Goal: Check status: Check status

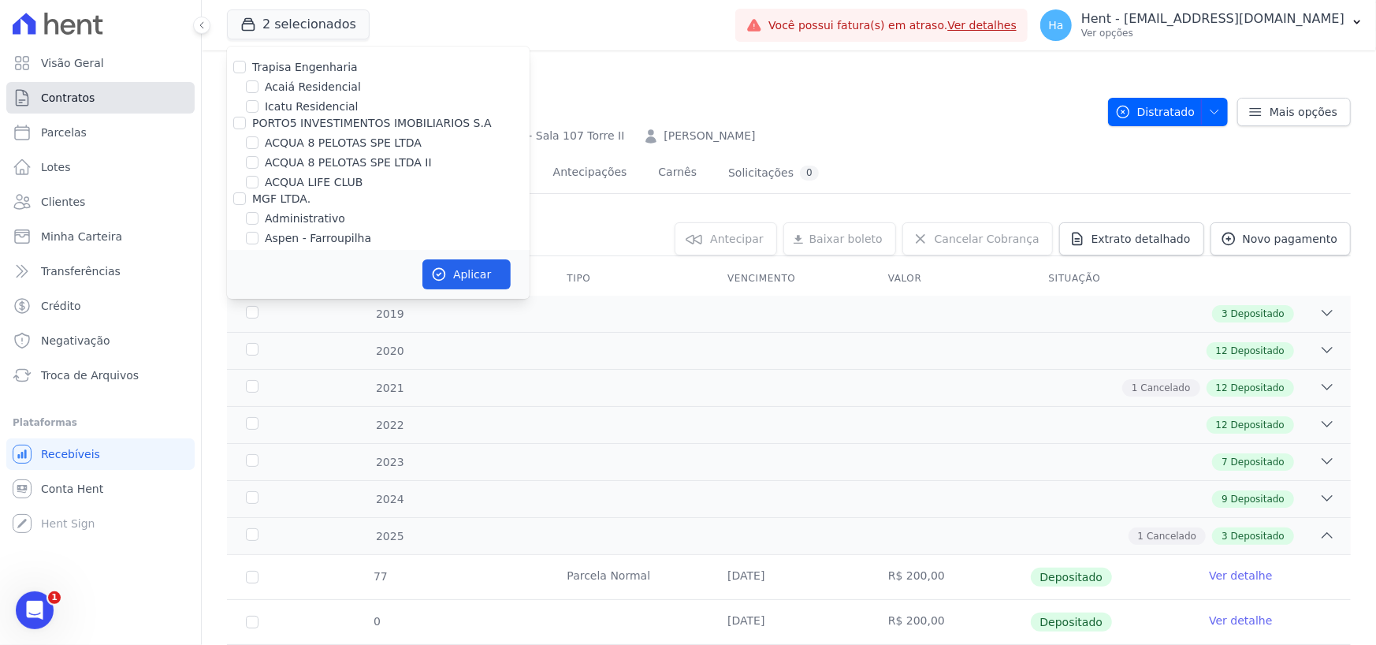
click at [45, 93] on span "Contratos" at bounding box center [68, 98] width 54 height 16
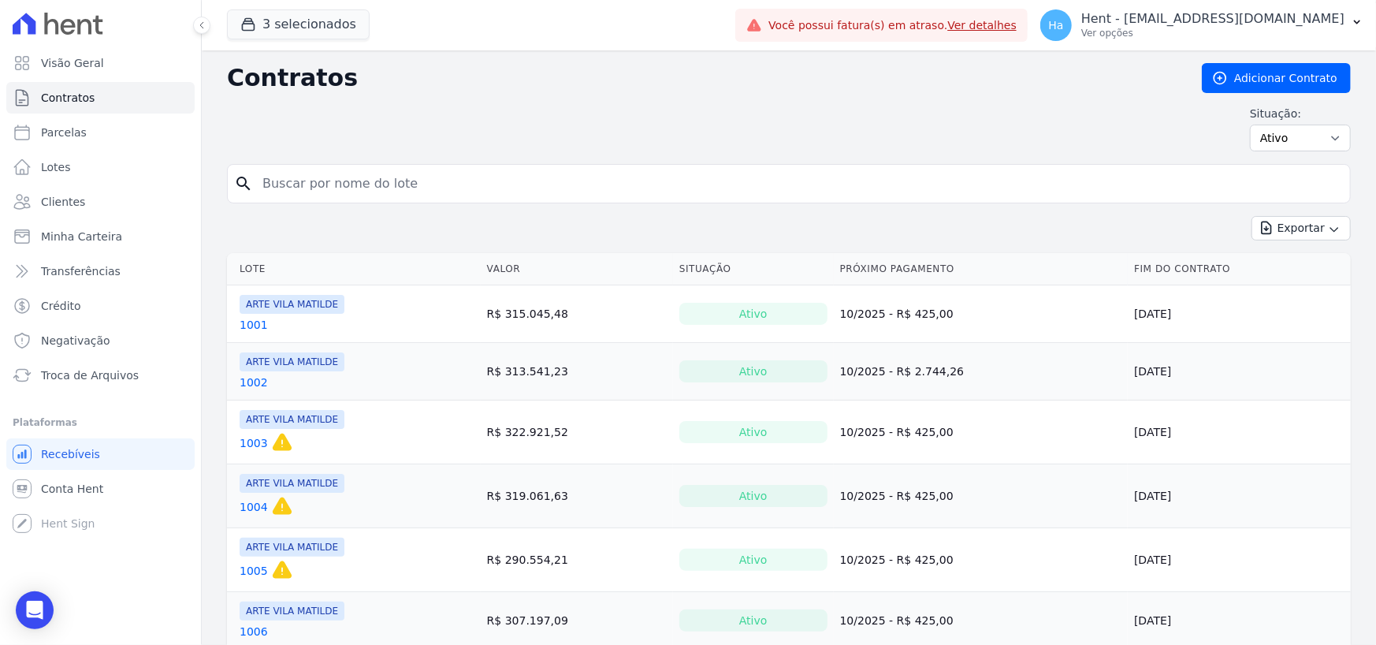
click at [327, 196] on input "search" at bounding box center [798, 184] width 1091 height 32
type input "108"
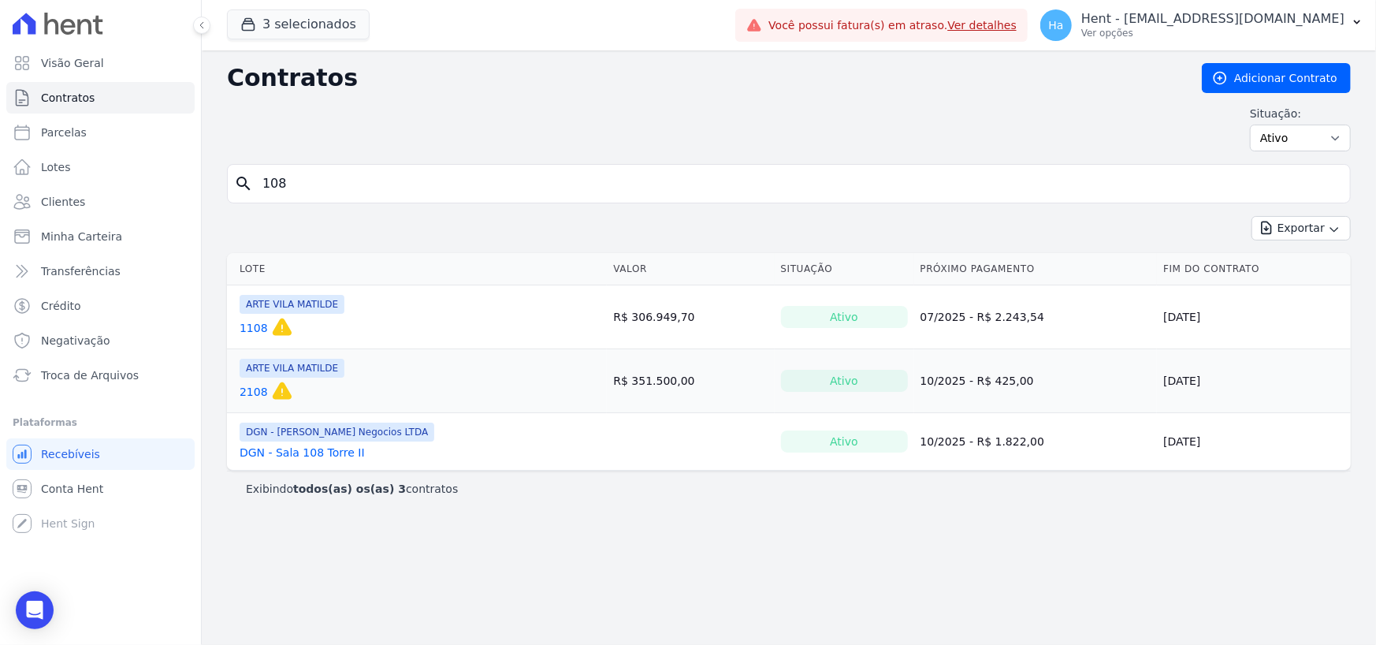
click at [307, 460] on td "DGN - [PERSON_NAME] Negocios LTDA DGN - Sala 108 [GEOGRAPHIC_DATA]" at bounding box center [417, 441] width 380 height 57
click at [311, 452] on link "DGN - Sala 108 Torre II" at bounding box center [302, 453] width 125 height 16
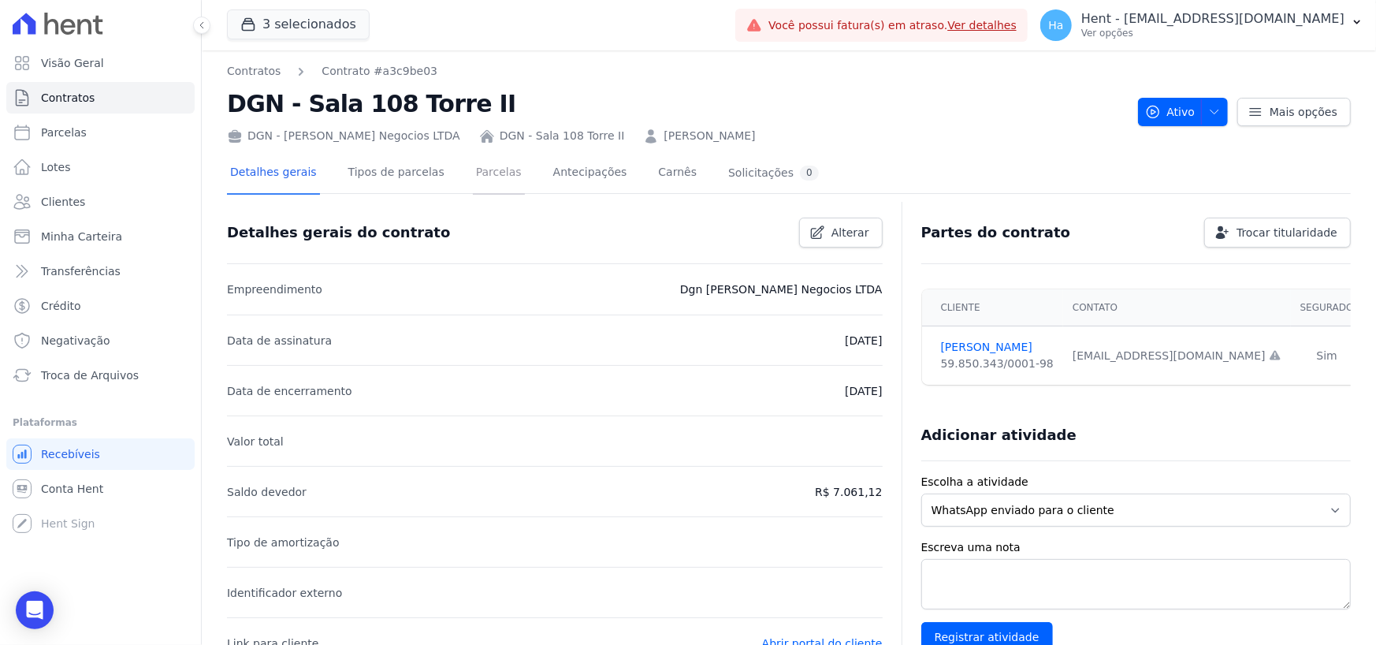
click at [473, 178] on link "Parcelas" at bounding box center [499, 174] width 52 height 42
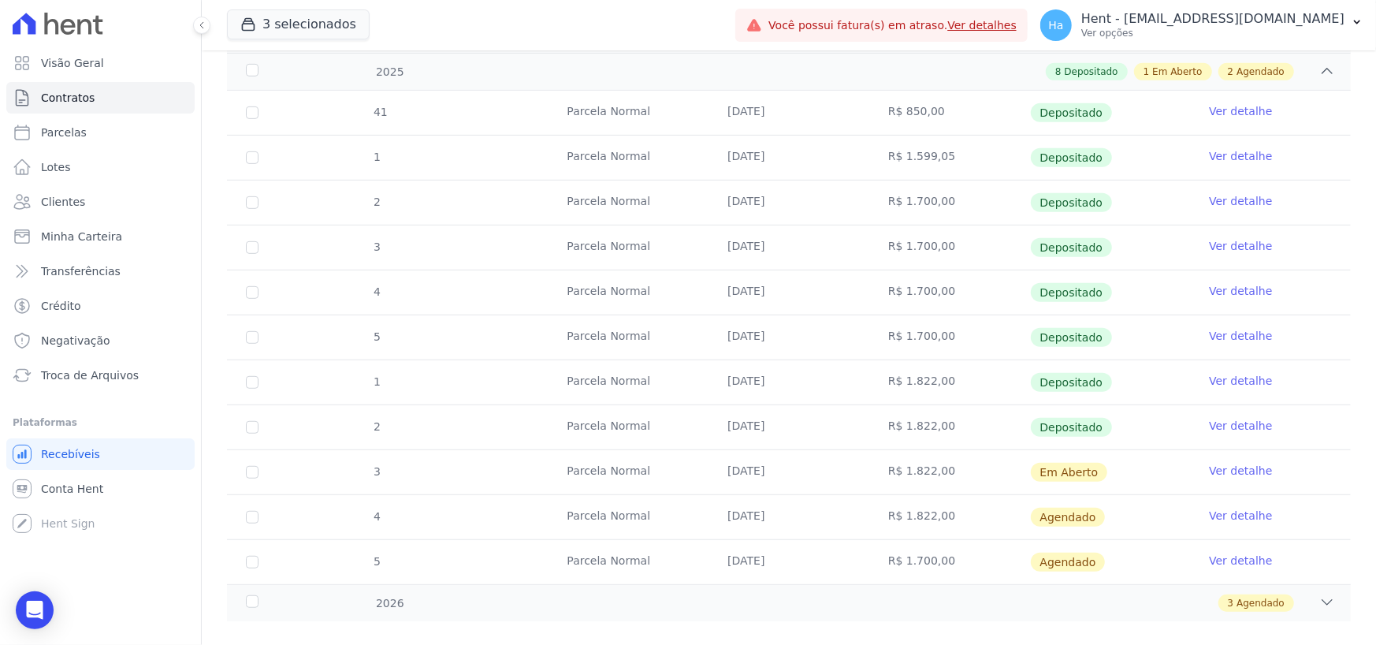
scroll to position [473, 0]
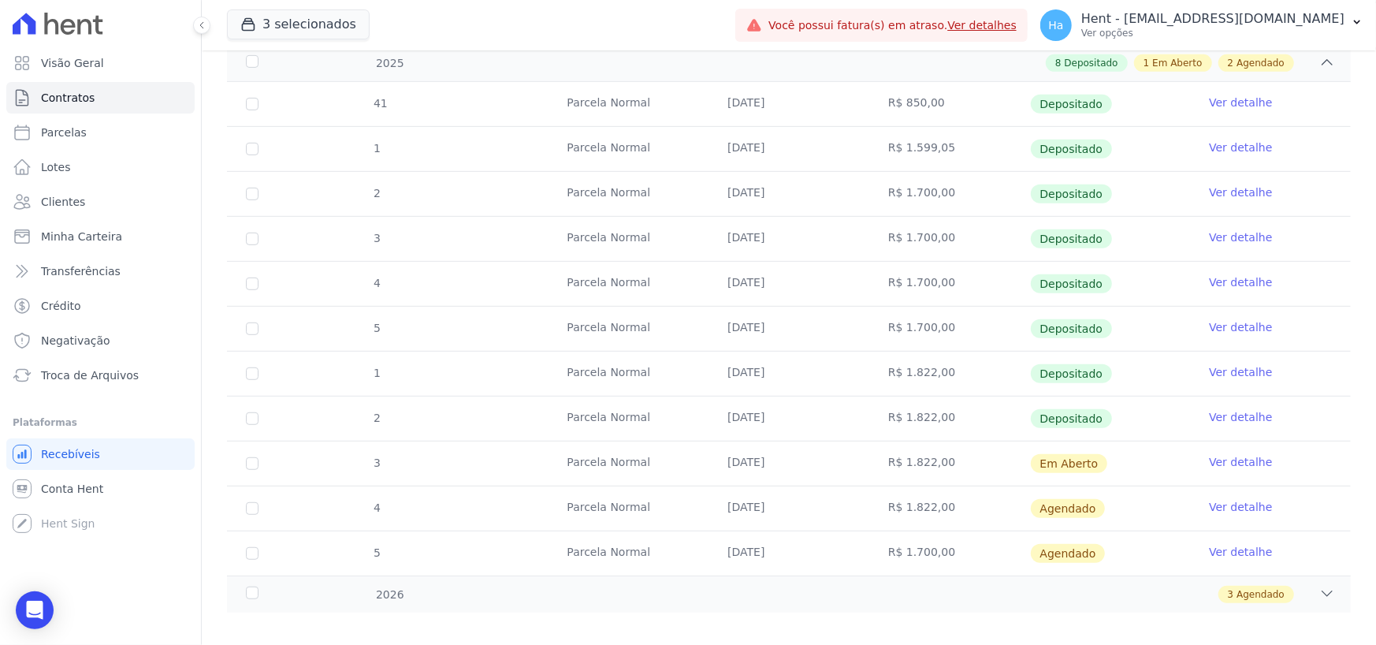
click at [1222, 464] on link "Ver detalhe" at bounding box center [1240, 462] width 63 height 16
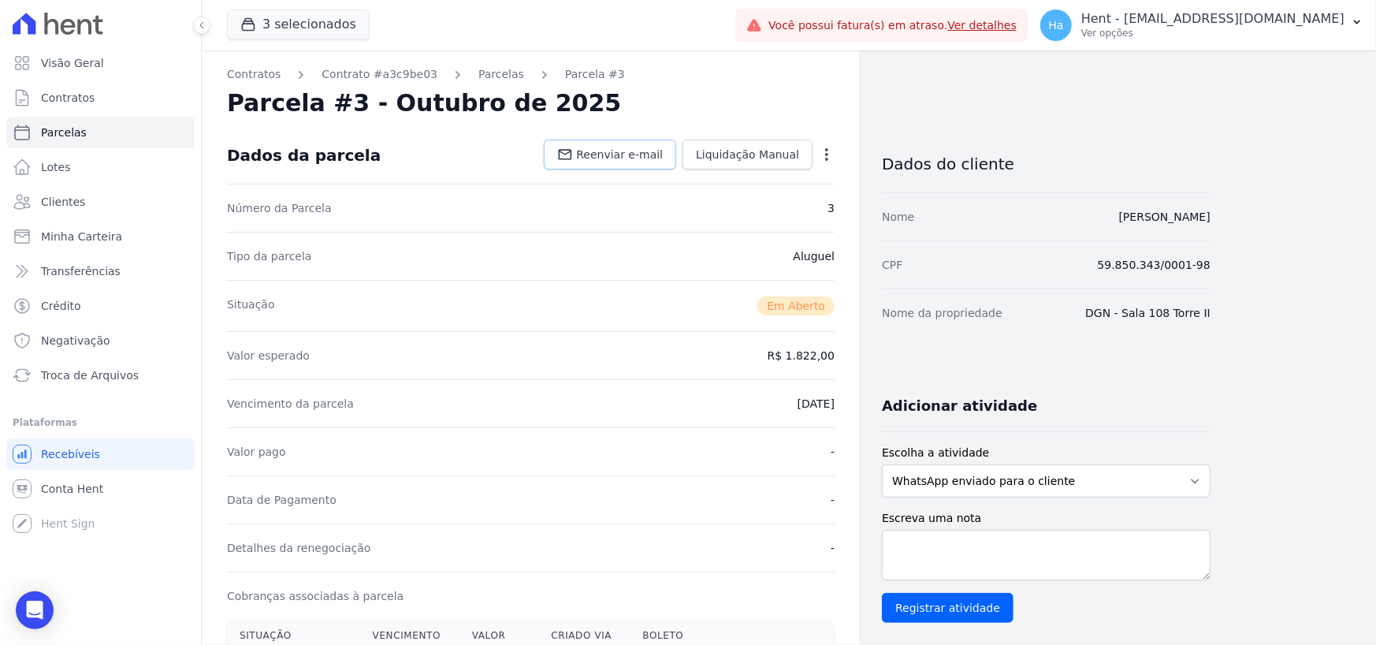
click at [616, 161] on span "Reenviar e-mail" at bounding box center [619, 155] width 87 height 16
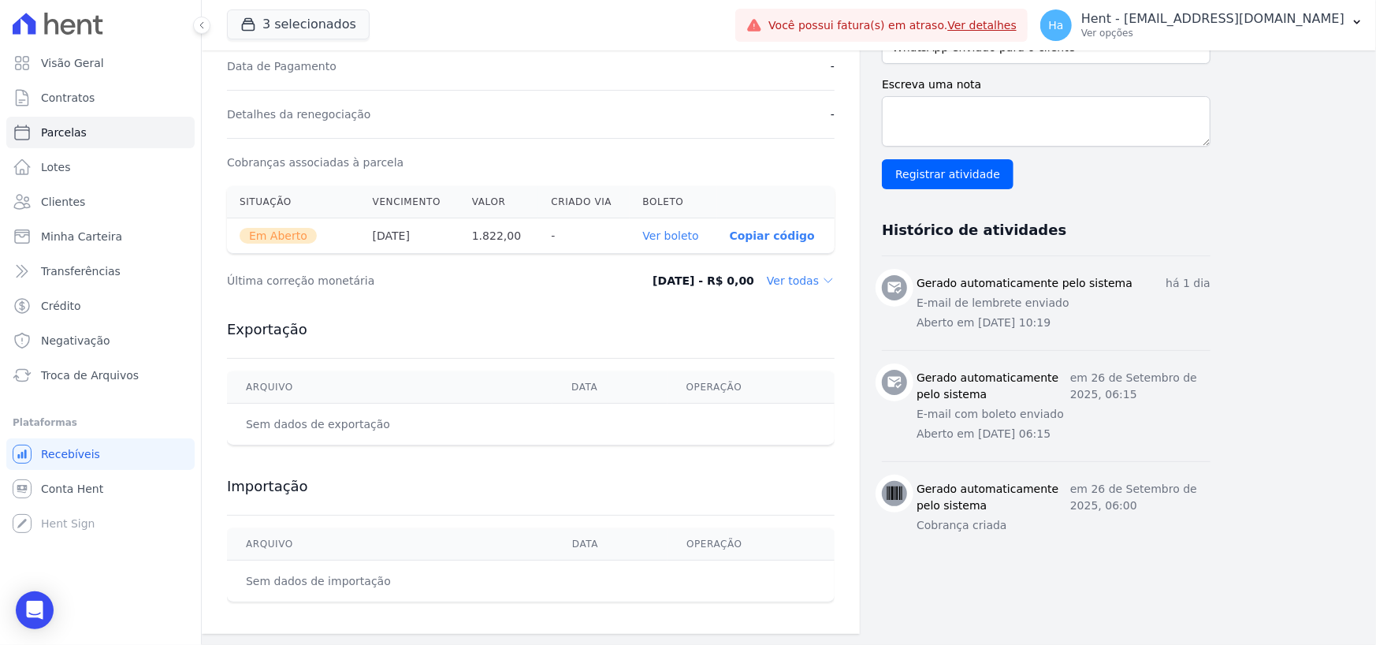
click at [668, 236] on link "Ver boleto" at bounding box center [670, 235] width 56 height 13
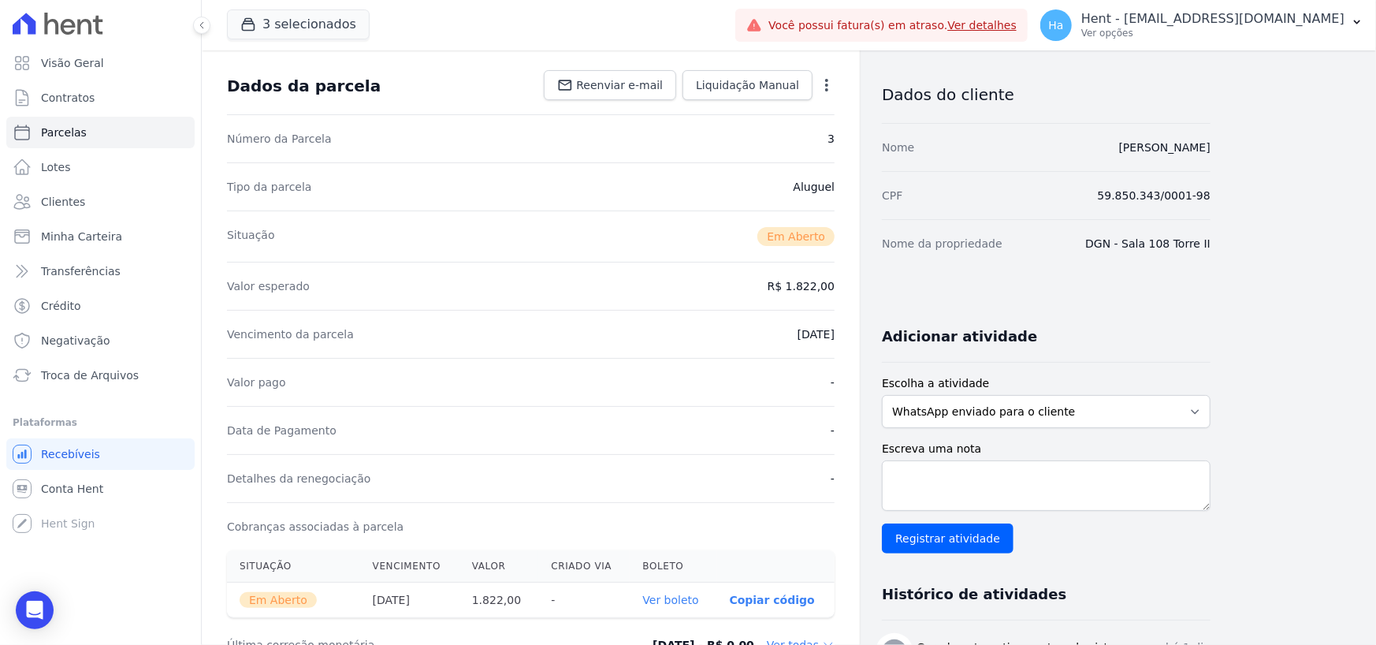
scroll to position [0, 0]
